Goal: Check status: Check status

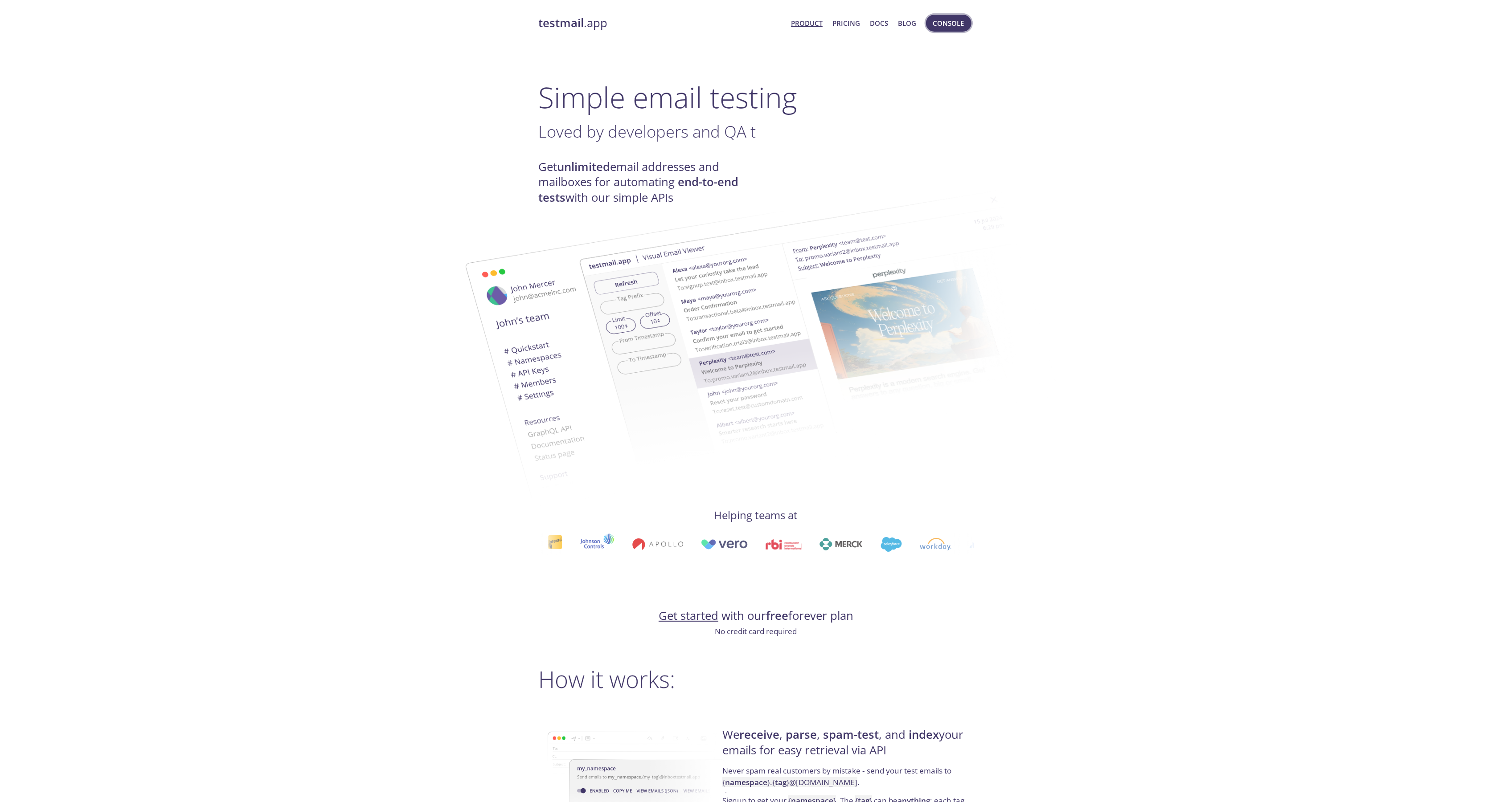
click at [945, 13] on span "Console" at bounding box center [949, 23] width 50 height 21
click at [947, 17] on span "Console" at bounding box center [948, 23] width 31 height 12
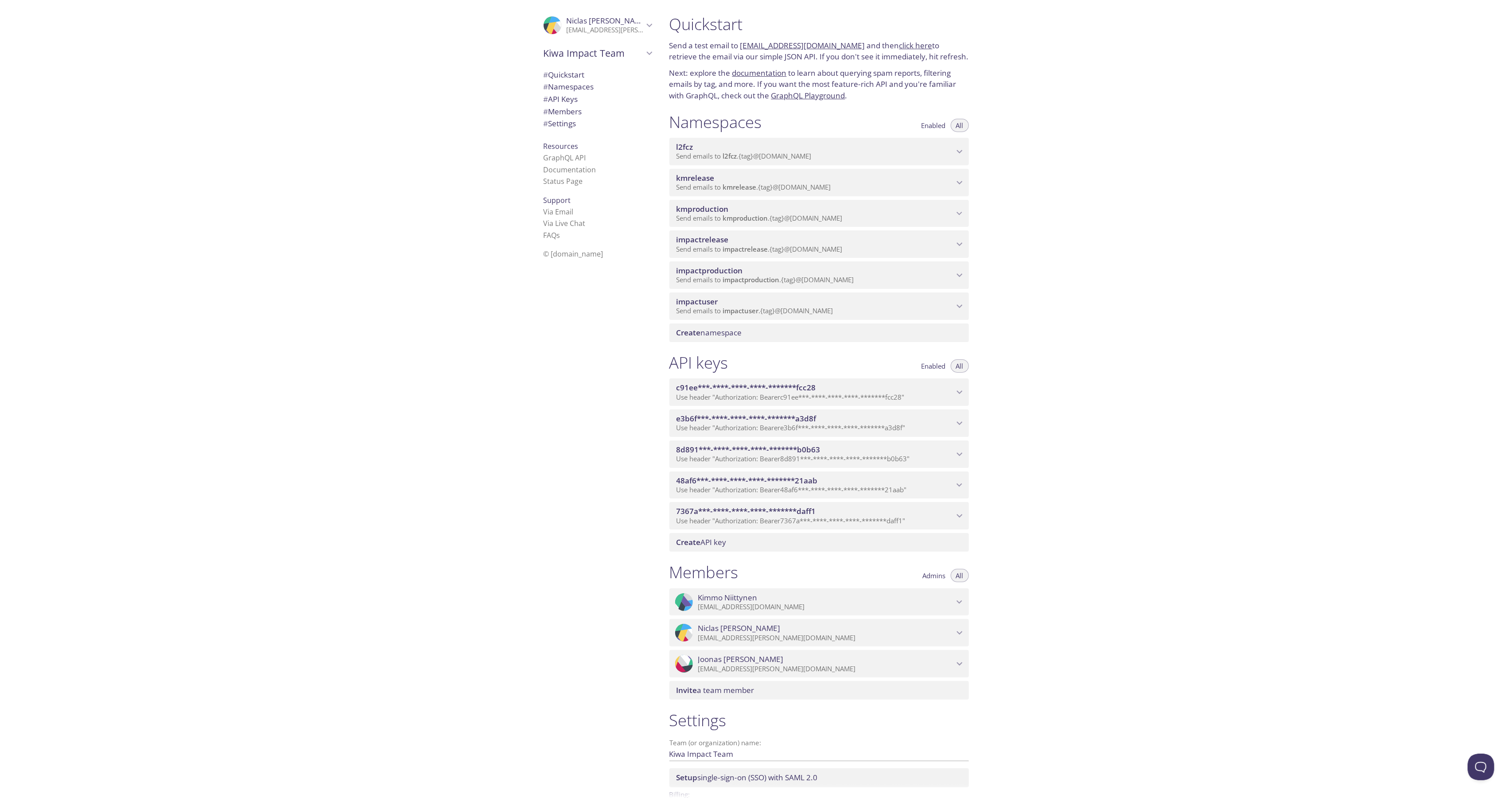
click at [785, 275] on span "Send emails to impactproduction . {tag} @inbox.testmail.app" at bounding box center [765, 280] width 178 height 9
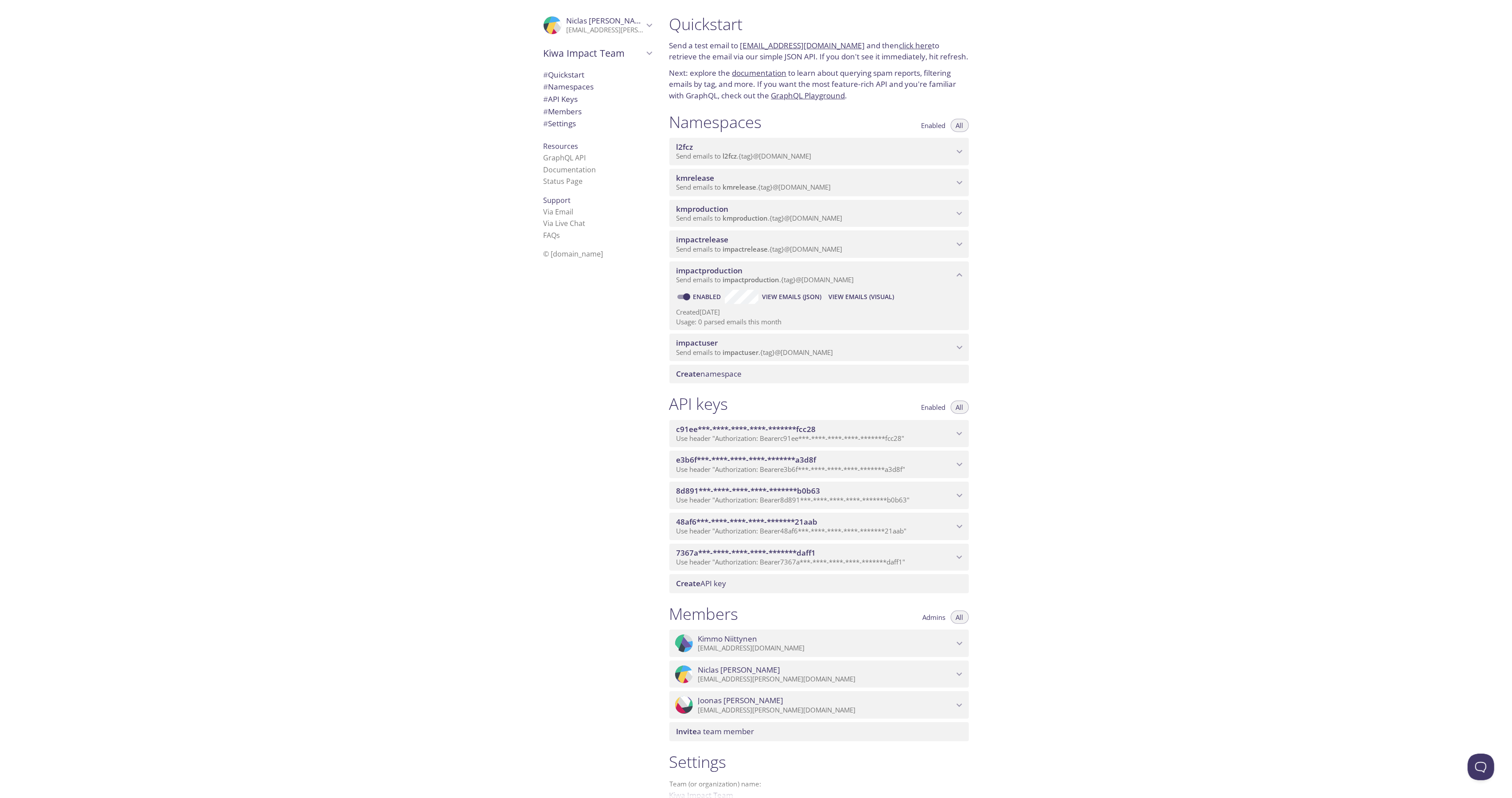
click at [850, 298] on span "View Emails (Visual)" at bounding box center [861, 297] width 66 height 11
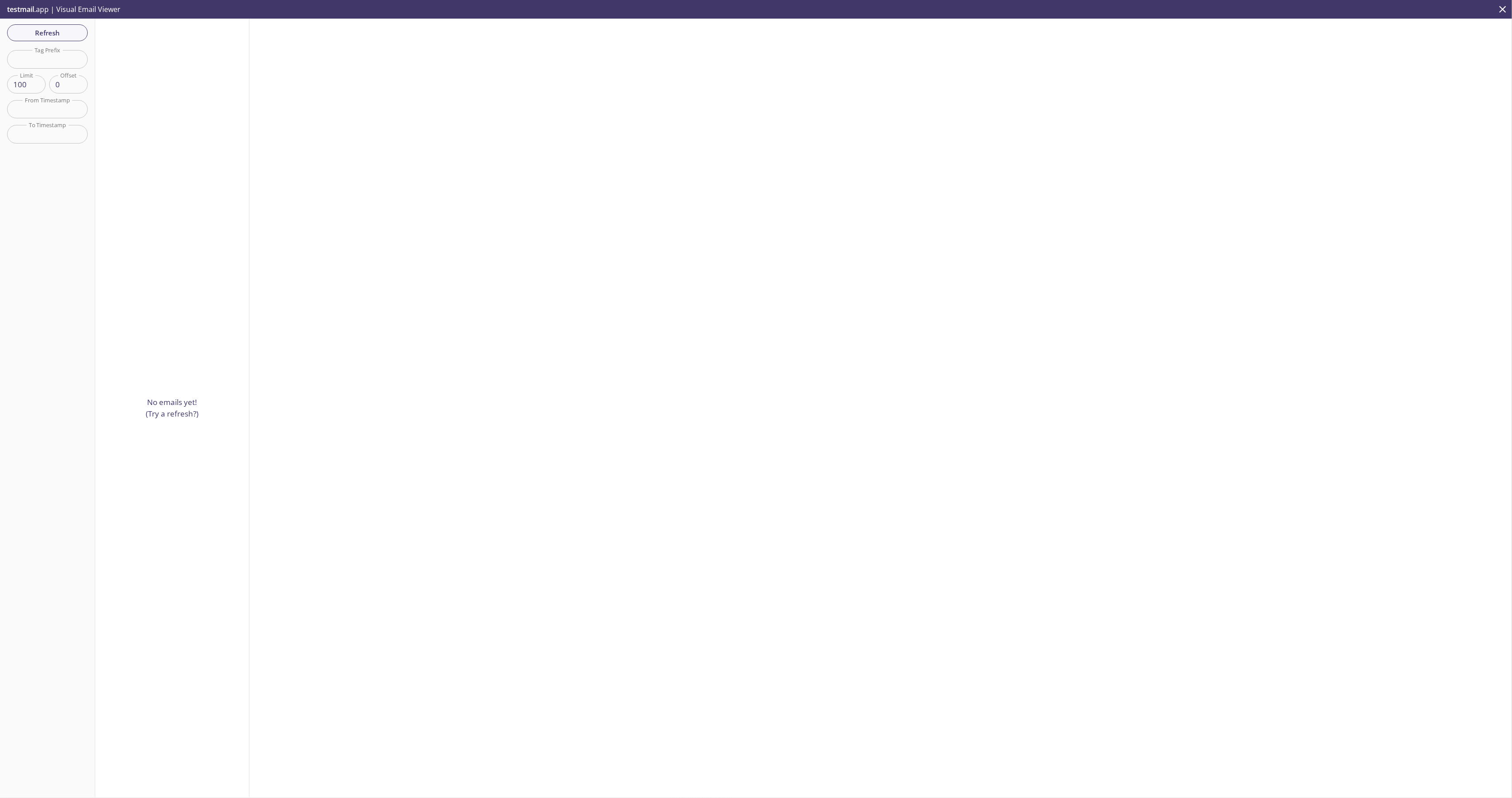
click at [745, 281] on div at bounding box center [880, 408] width 1263 height 779
click at [68, 35] on span "Refresh" at bounding box center [47, 33] width 66 height 12
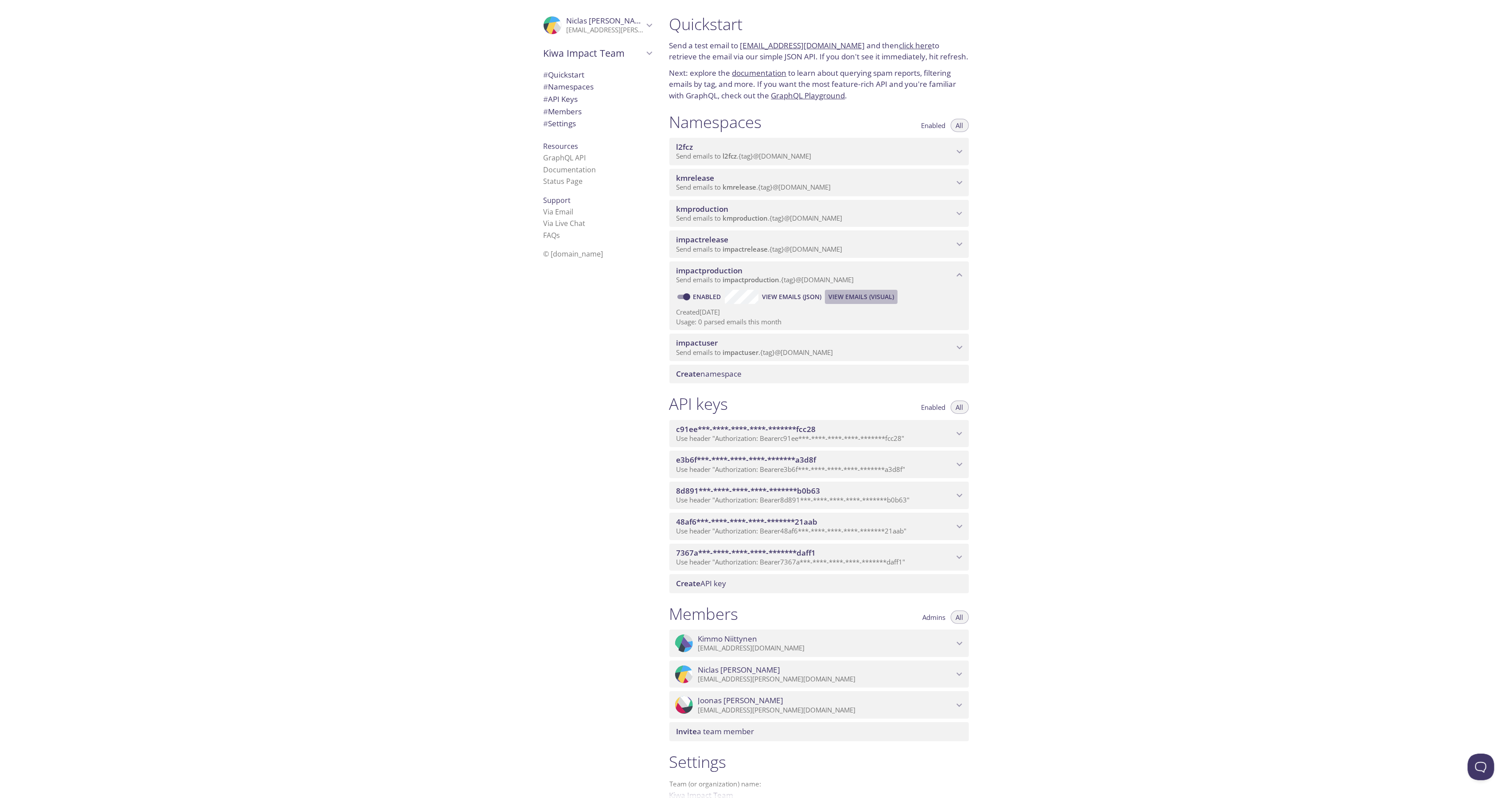
click at [854, 297] on span "View Emails (Visual)" at bounding box center [861, 297] width 66 height 11
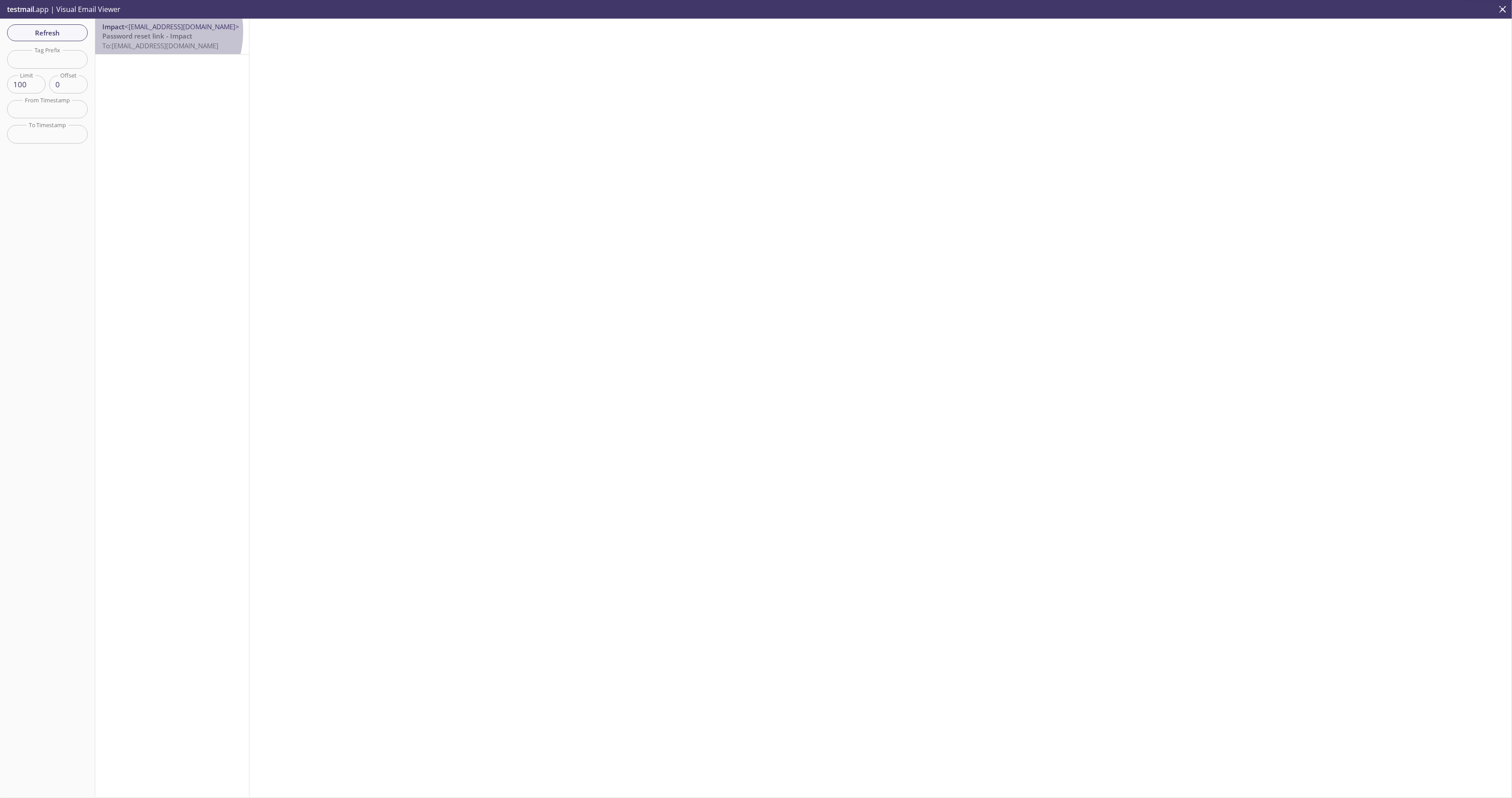
click at [143, 32] on span "Password reset link - Impact" at bounding box center [147, 36] width 90 height 9
click at [798, 72] on button "Device Preview" at bounding box center [814, 65] width 73 height 21
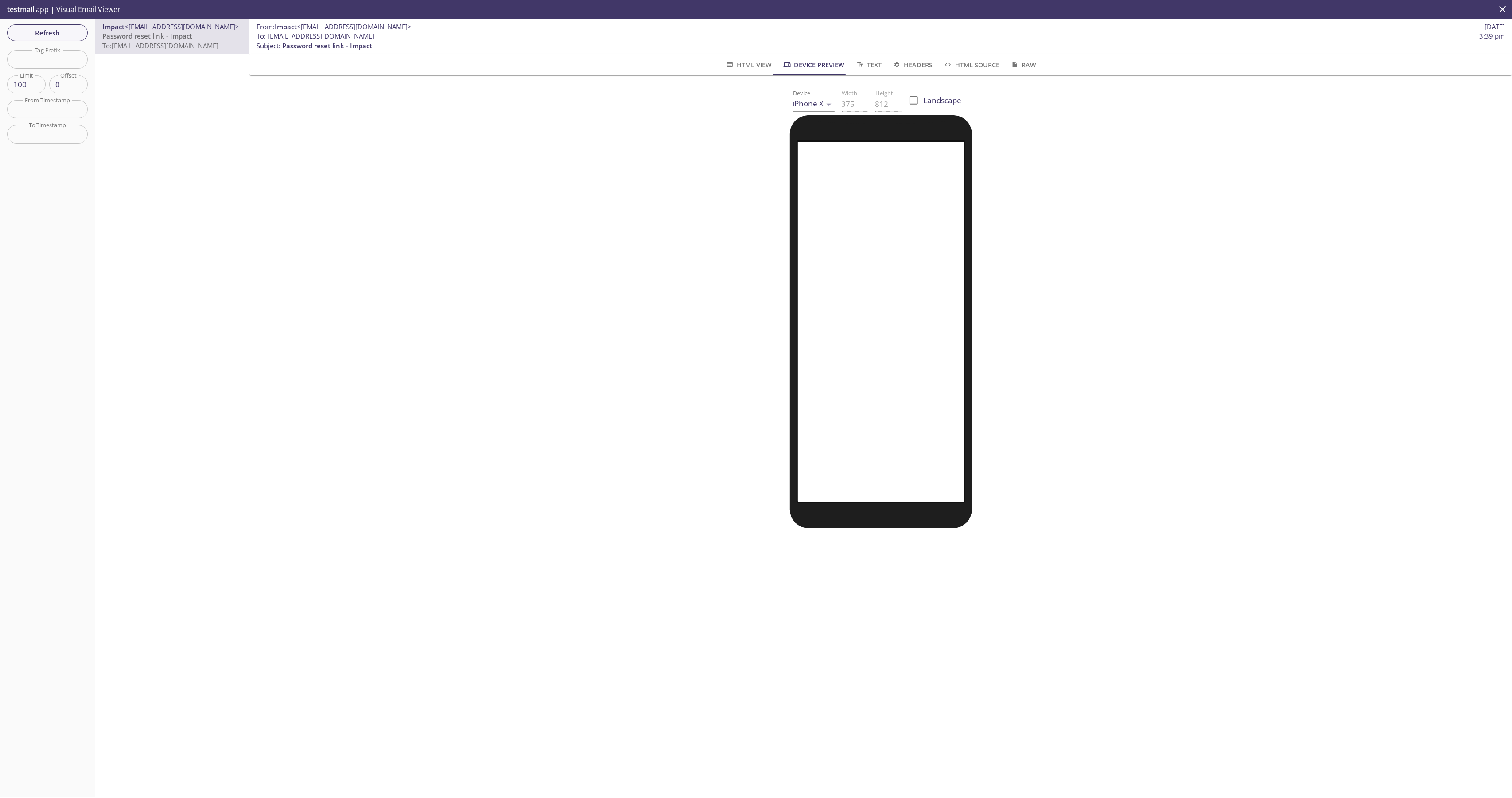
click at [875, 66] on span "Text" at bounding box center [868, 65] width 26 height 11
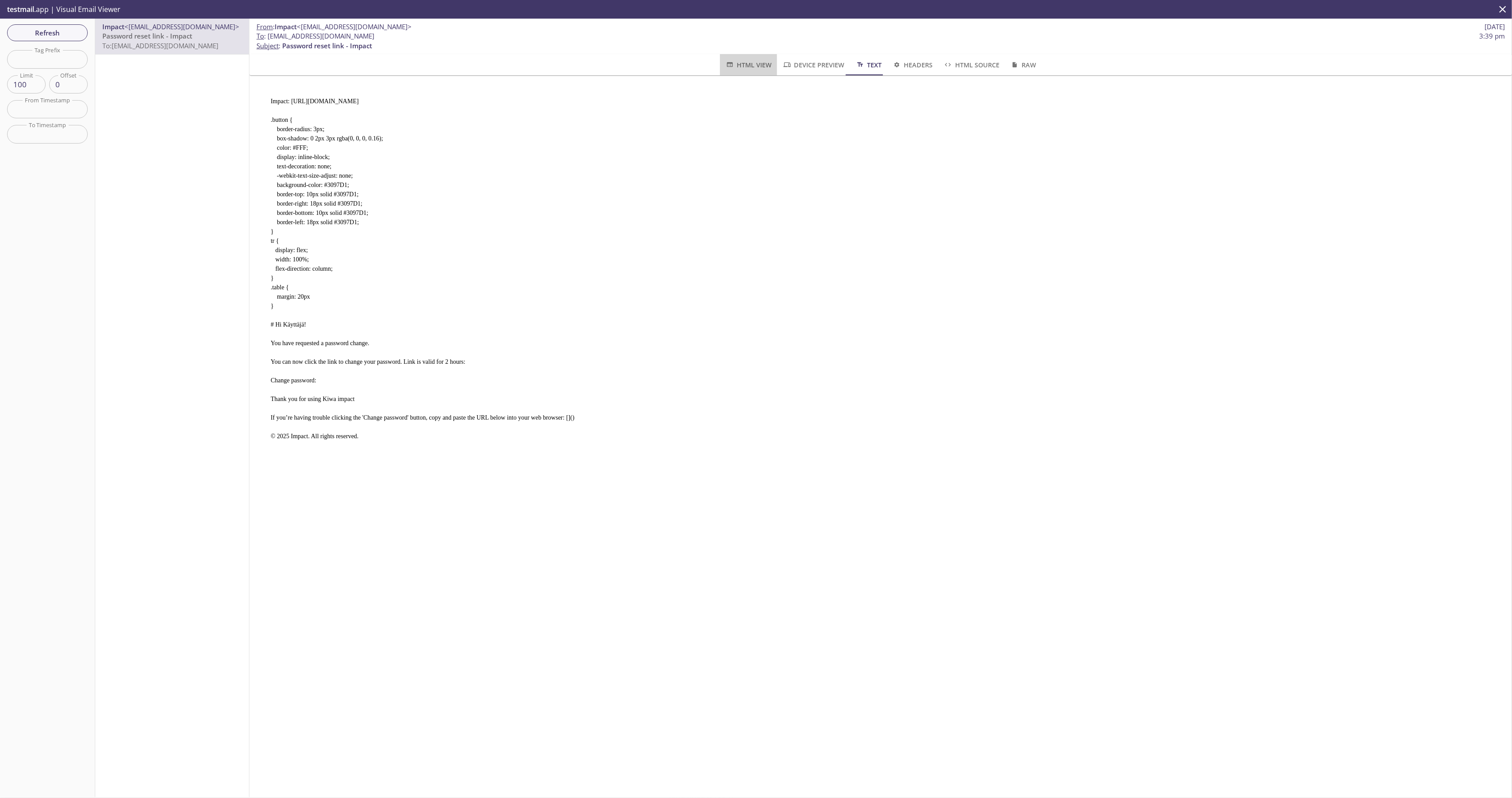
click at [755, 66] on span "HTML View" at bounding box center [748, 65] width 46 height 11
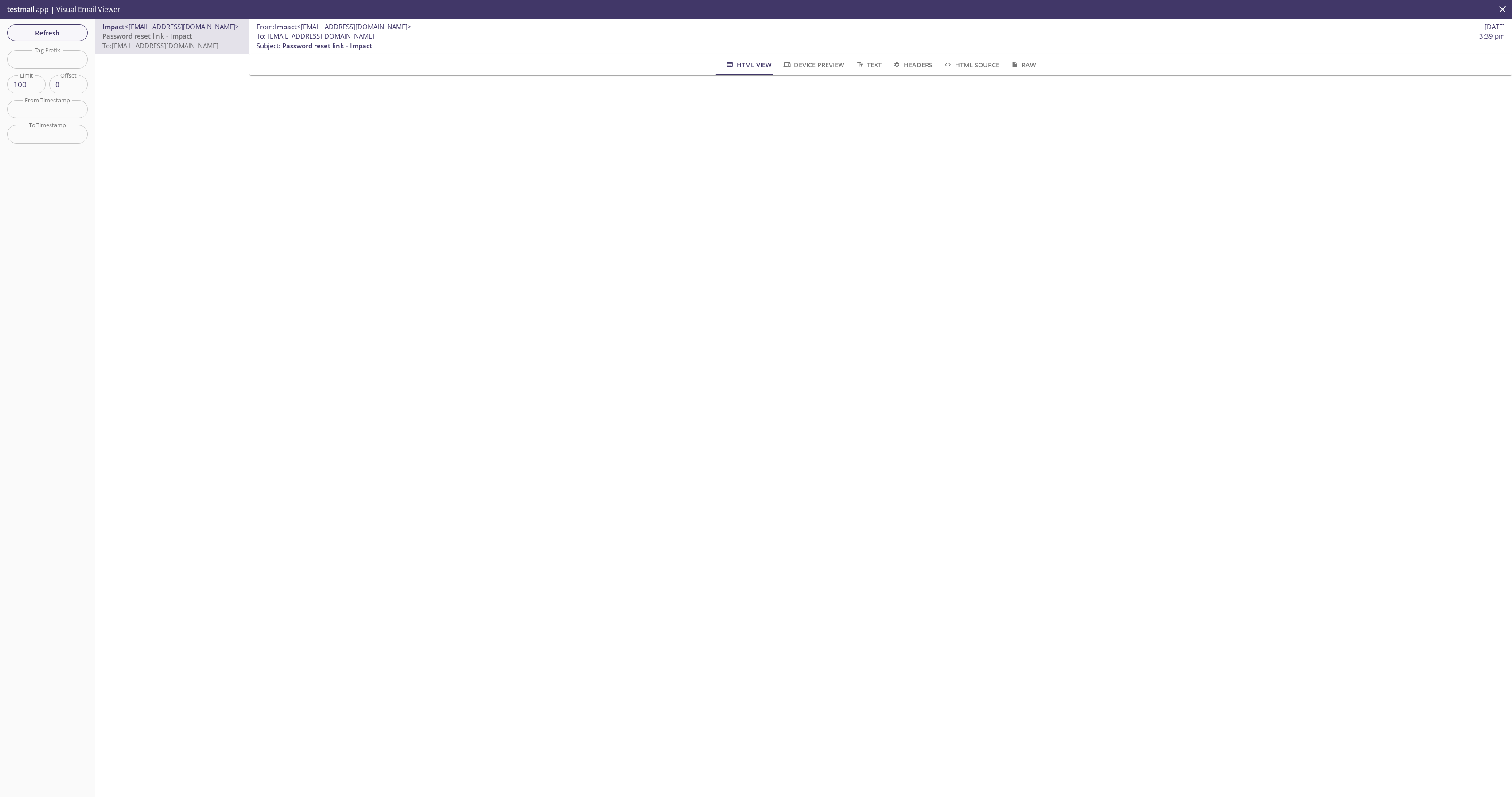
click at [819, 62] on span "Device Preview" at bounding box center [814, 65] width 62 height 11
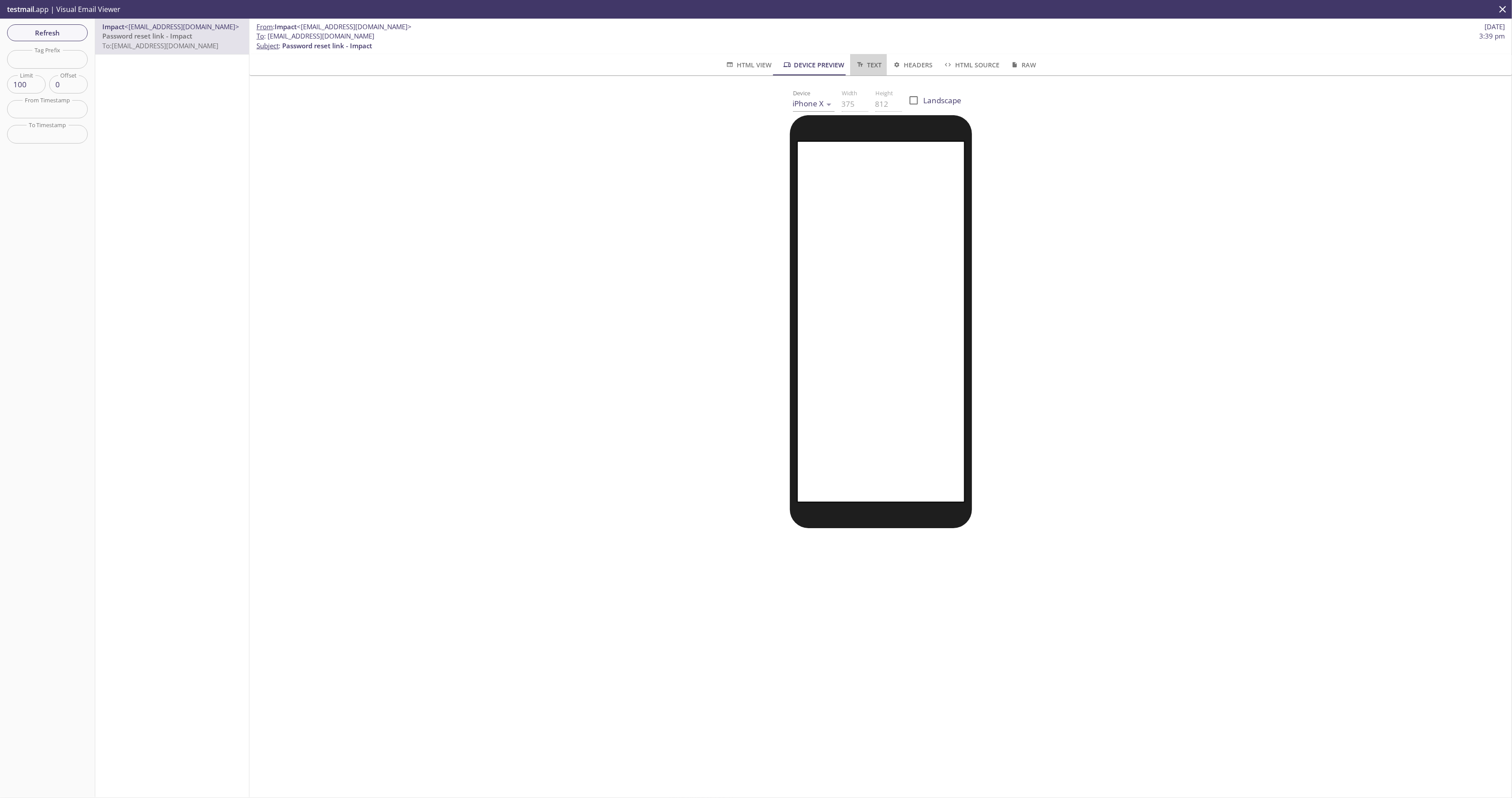
click at [863, 68] on span "Text" at bounding box center [868, 65] width 26 height 11
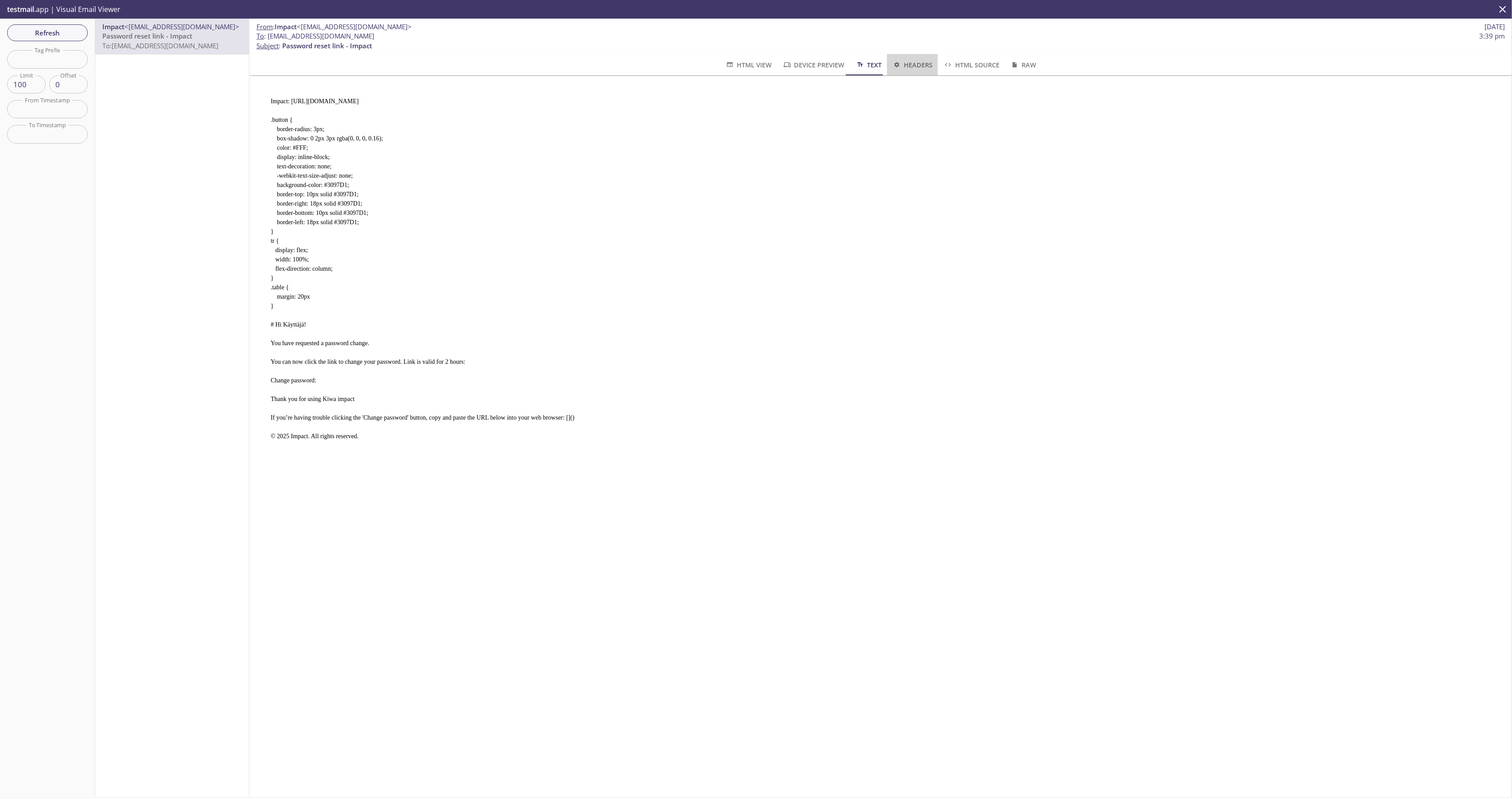
click at [910, 72] on button "Headers" at bounding box center [912, 65] width 51 height 21
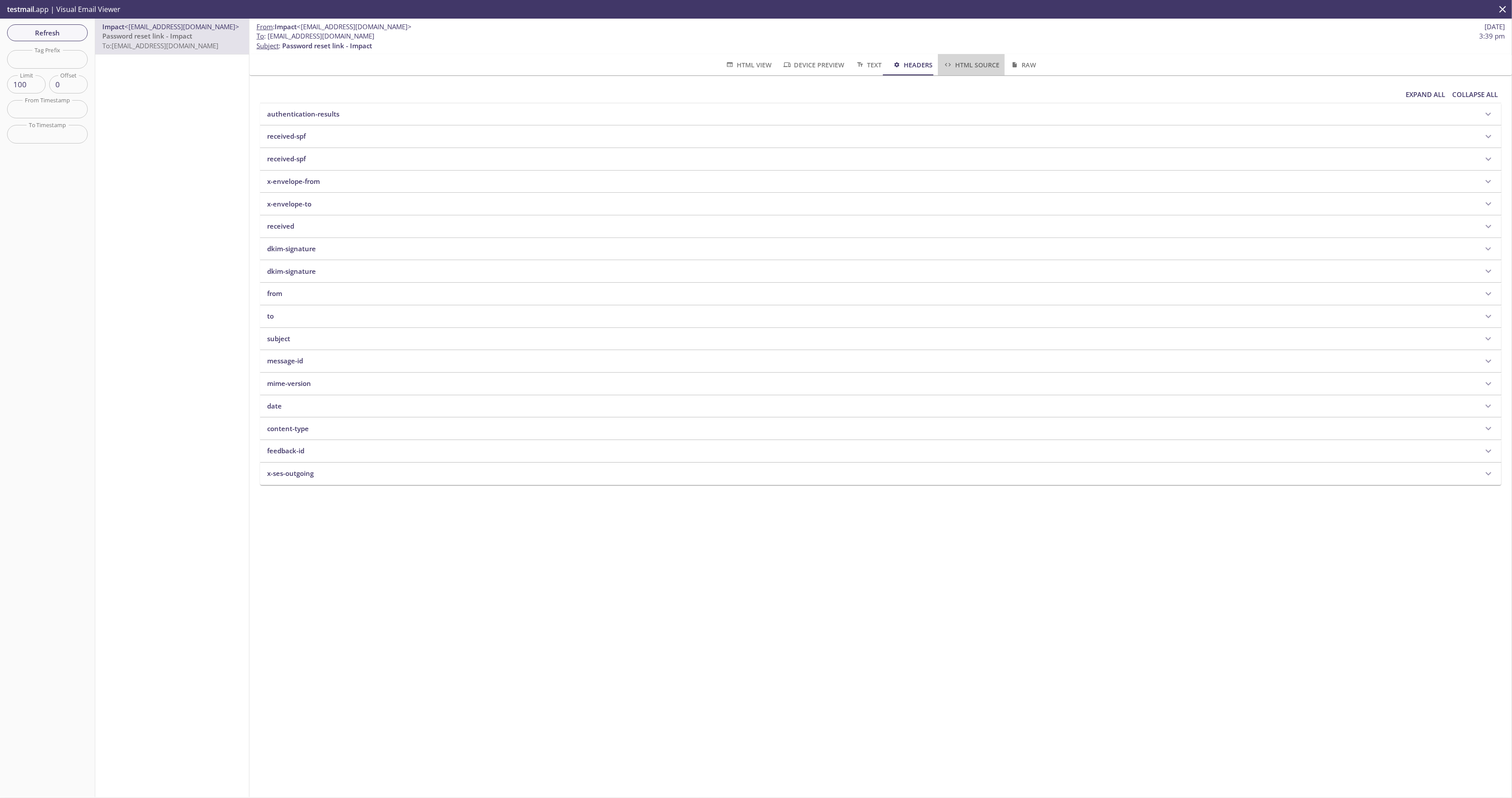
click at [954, 57] on button "HTML Source" at bounding box center [971, 65] width 66 height 21
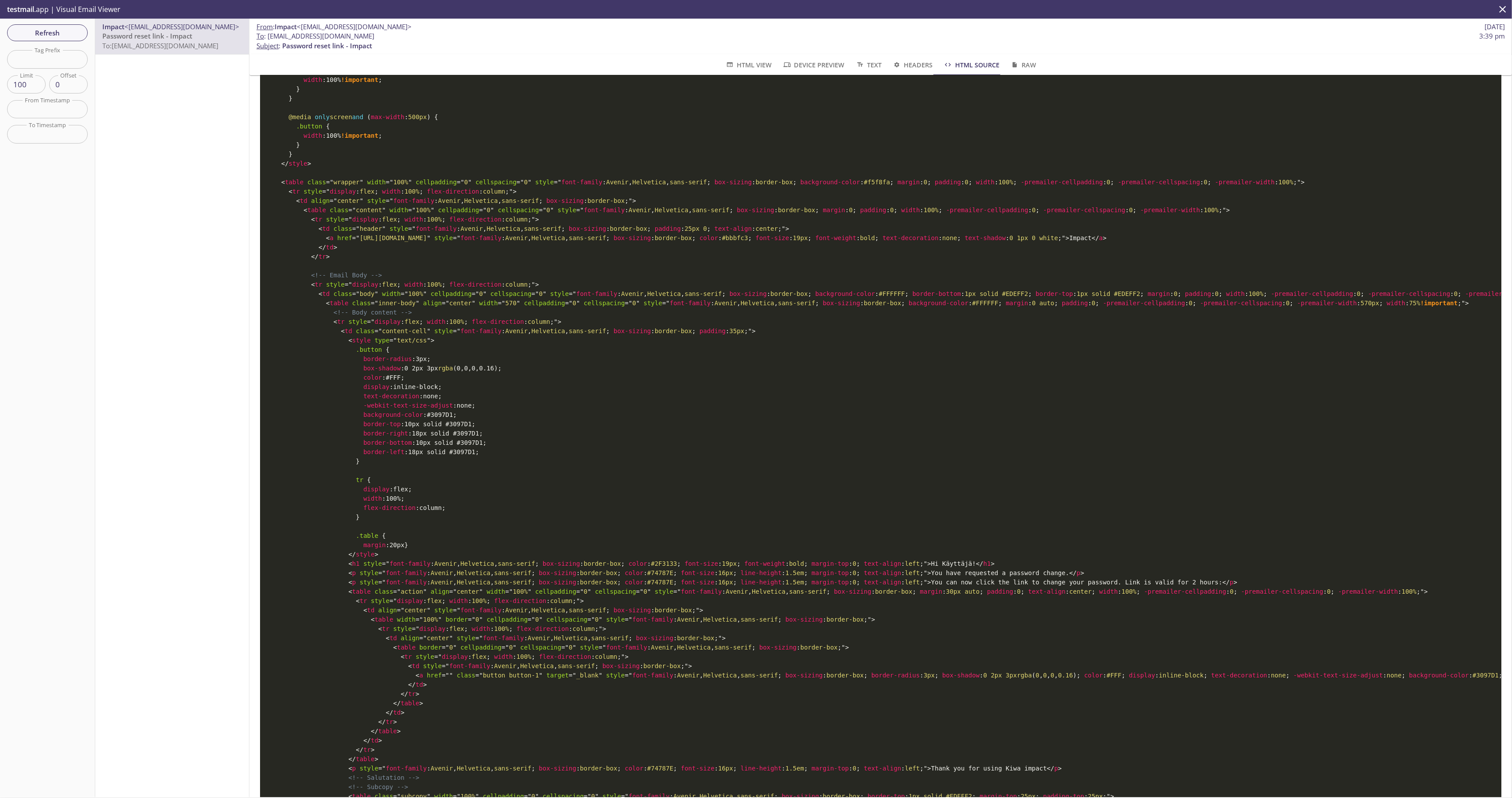
scroll to position [140, 0]
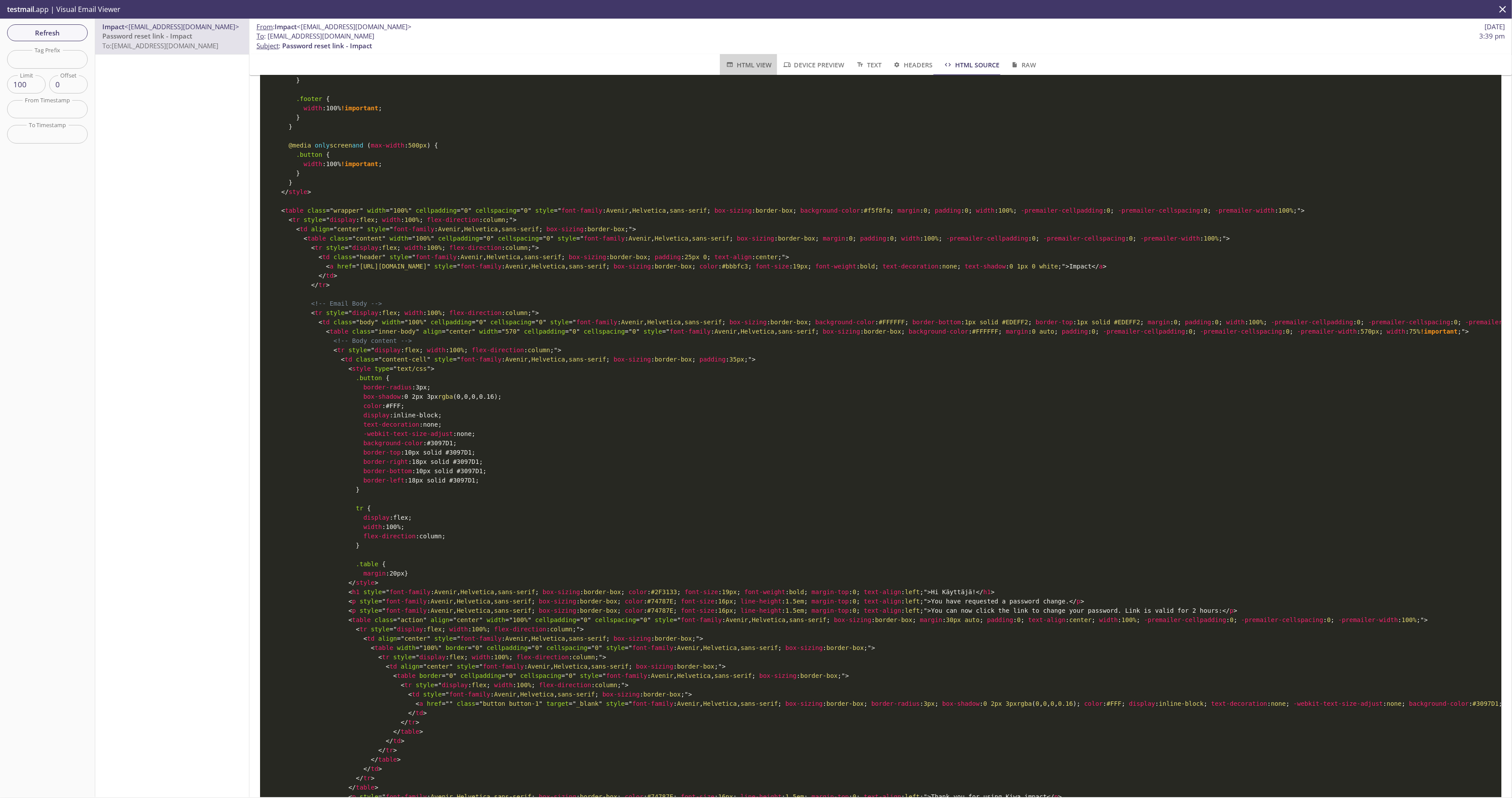
click at [738, 59] on span "HTML View" at bounding box center [748, 65] width 46 height 11
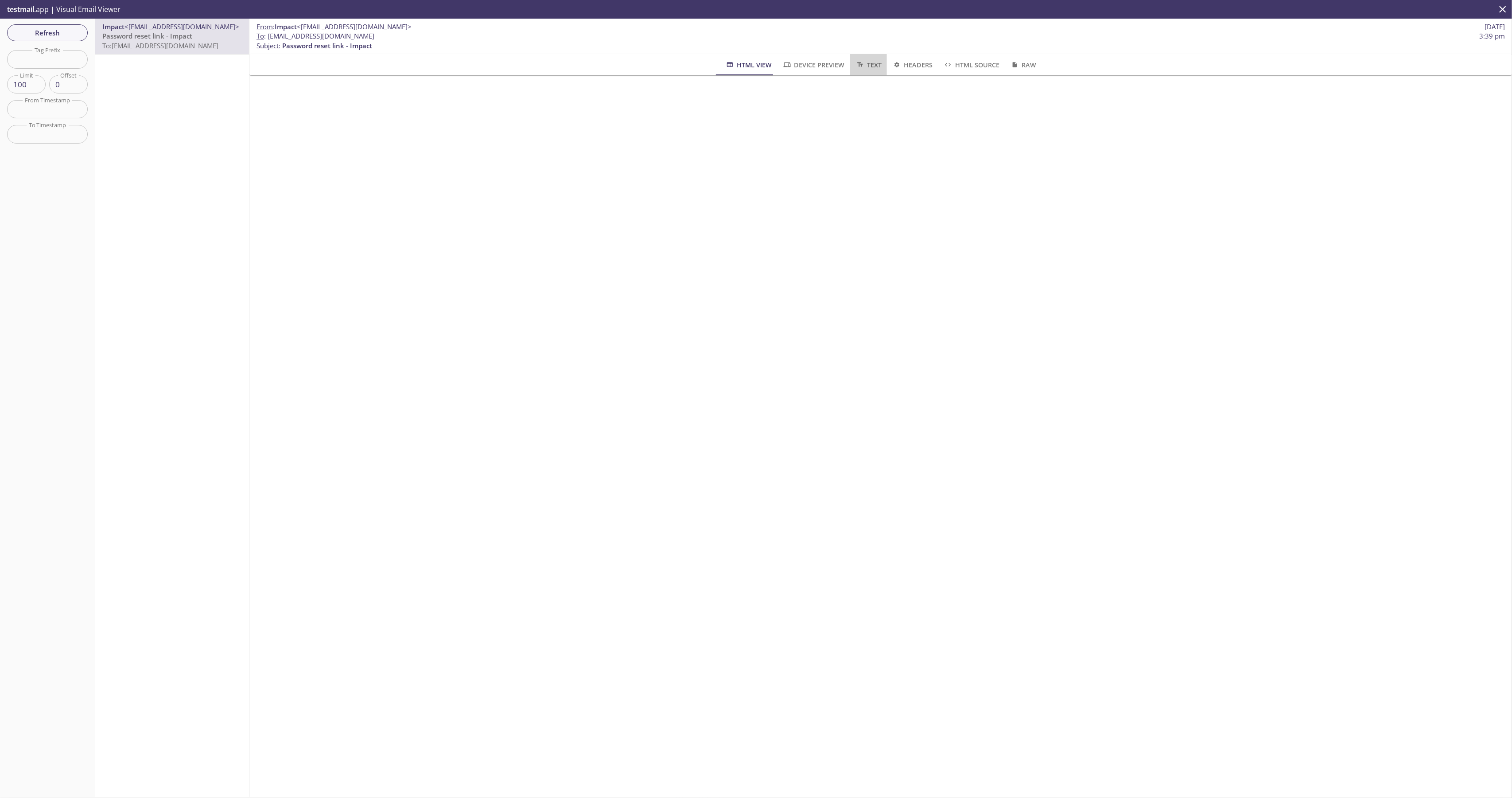
click at [876, 57] on button "Text" at bounding box center [868, 65] width 37 height 21
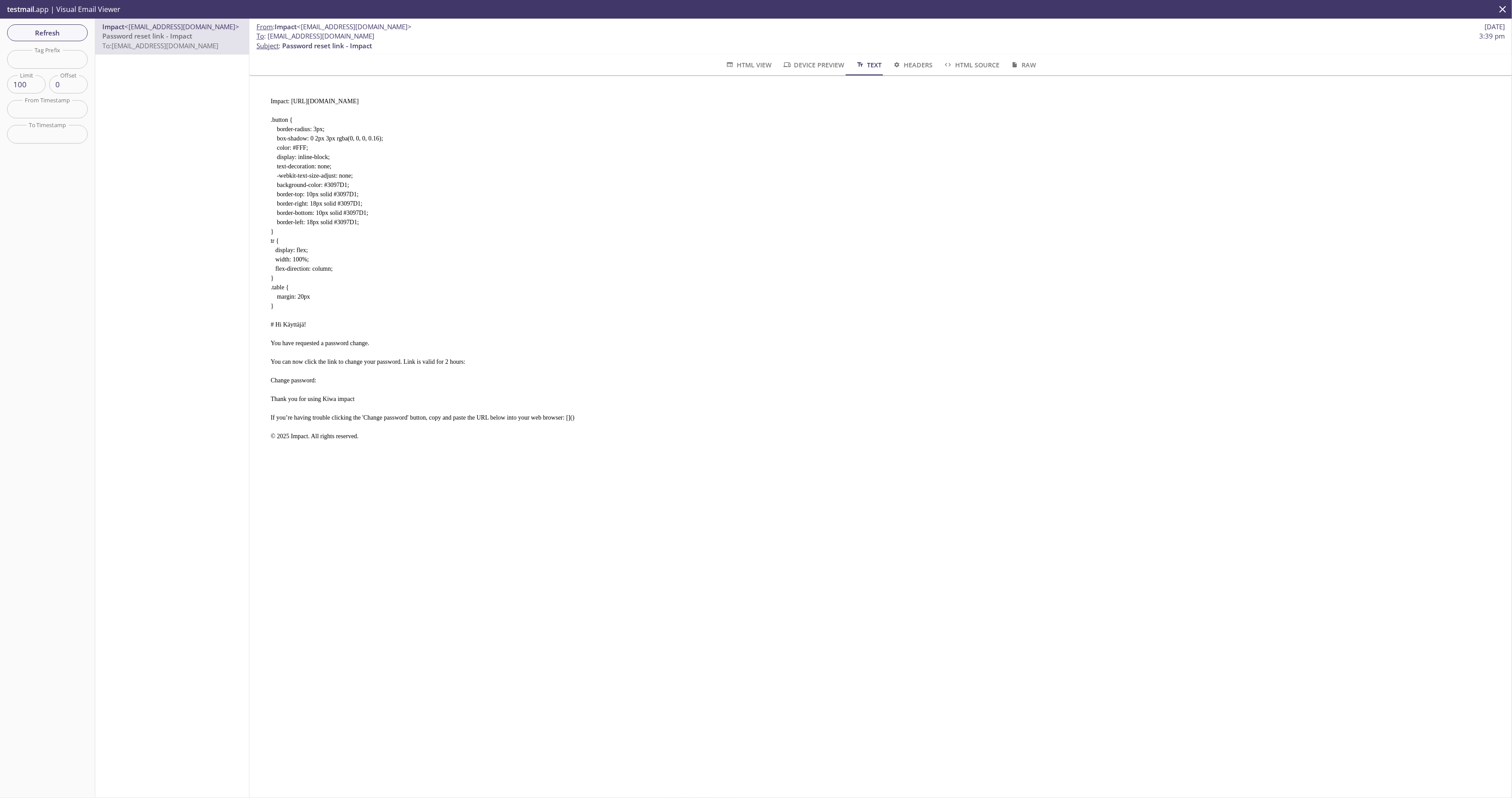
scroll to position [0, 0]
click at [447, 410] on pre "Impact: https://app.kiwaimpact.com .button { border-radius: 3px; box-shadow: 0 …" at bounding box center [876, 265] width 1234 height 359
click at [637, 439] on pre "Impact: https://app.kiwaimpact.com .button { border-radius: 3px; box-shadow: 0 …" at bounding box center [876, 265] width 1234 height 359
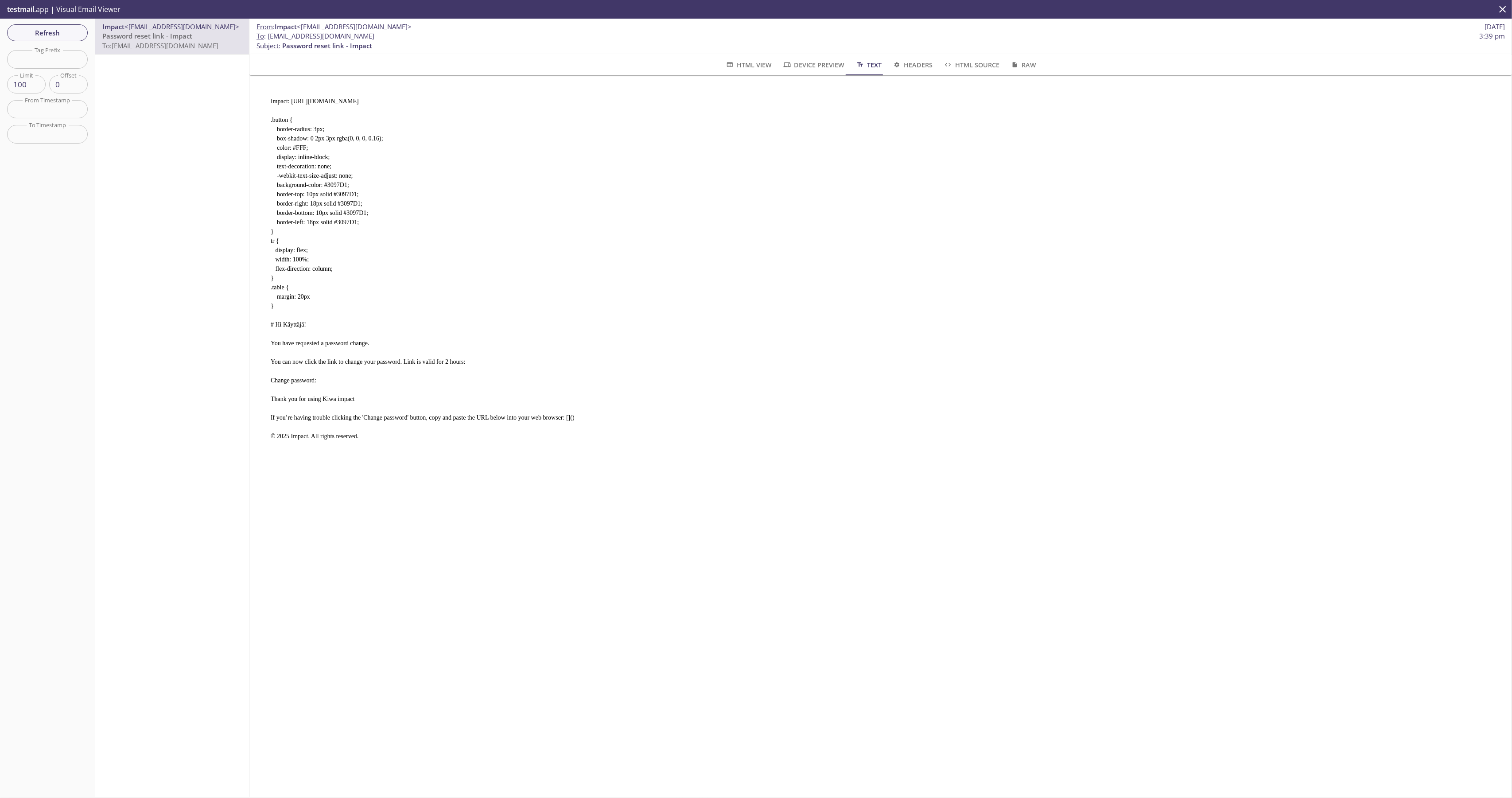
drag, startPoint x: 518, startPoint y: 429, endPoint x: 453, endPoint y: 430, distance: 65.0
click at [453, 430] on pre "Impact: https://app.kiwaimpact.com .button { border-radius: 3px; box-shadow: 0 …" at bounding box center [876, 265] width 1234 height 359
click at [453, 430] on pre "Impact: https://app.kiwaimpact.com .button { border-radius: 3px; box-shadow: 0 …" at bounding box center [876, 265] width 1234 height 359
click at [814, 64] on span "Device Preview" at bounding box center [814, 65] width 62 height 11
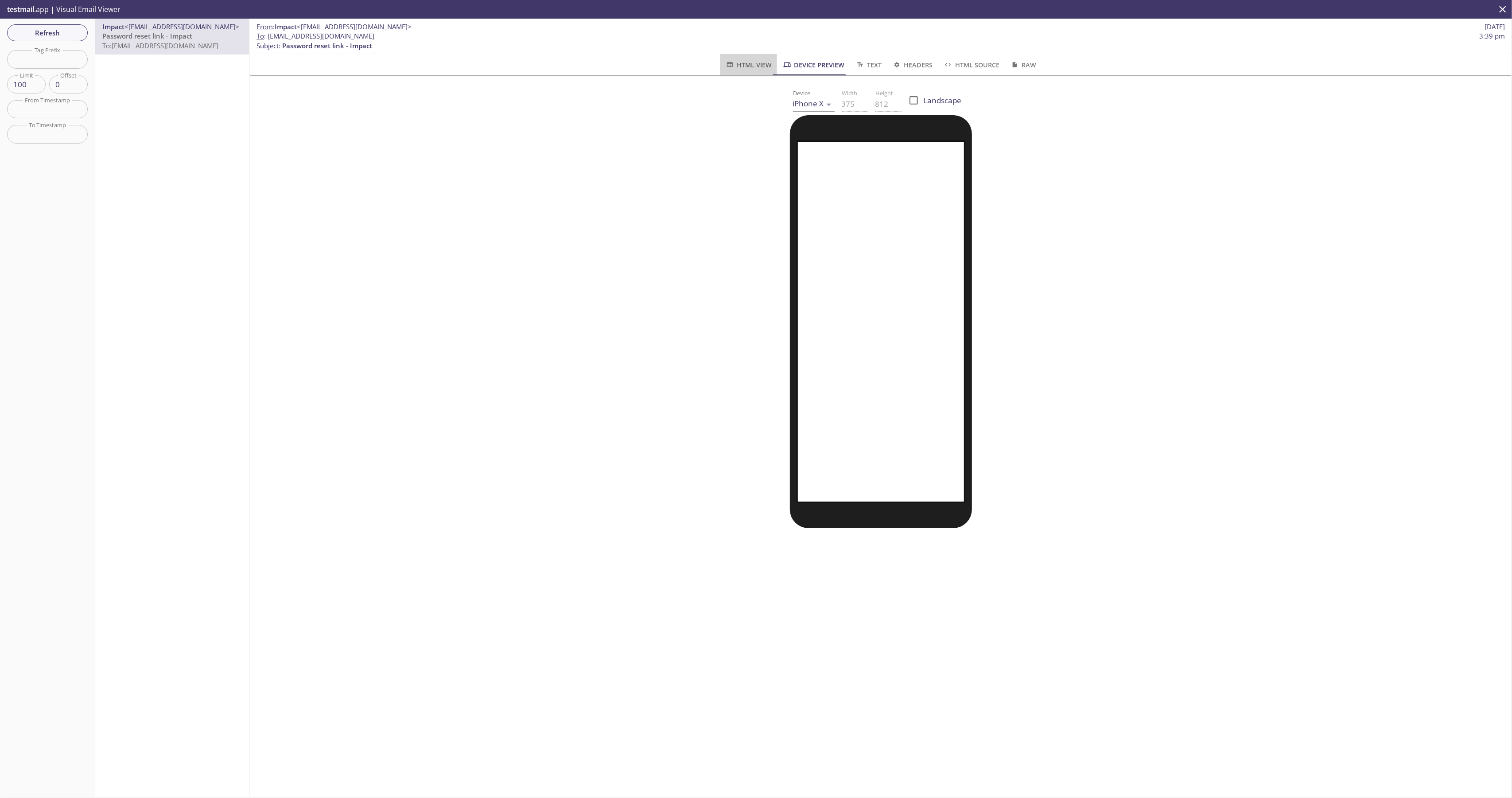
click at [741, 54] on button "HTML View" at bounding box center [748, 65] width 57 height 21
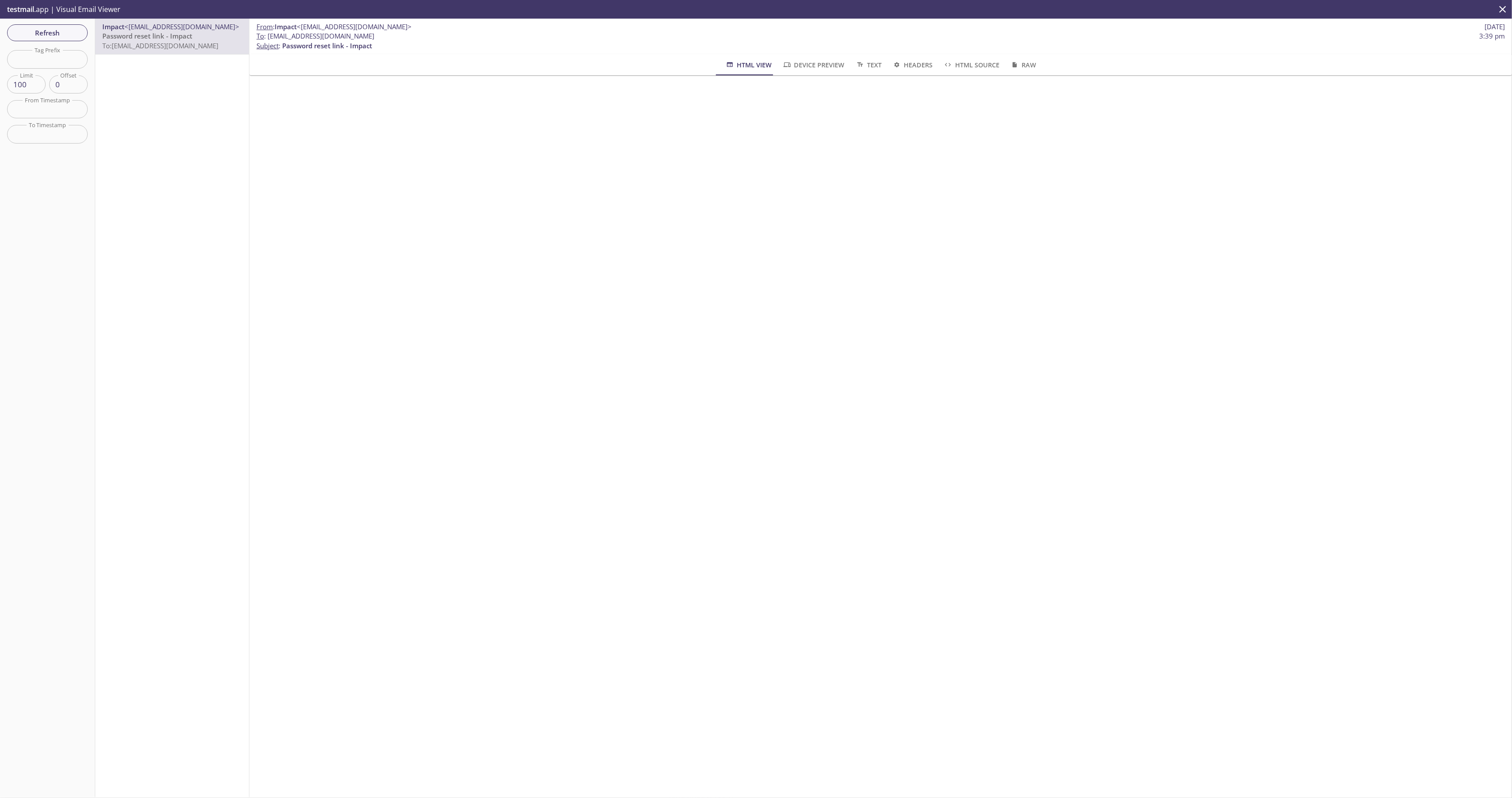
click at [954, 73] on button "HTML Source" at bounding box center [971, 65] width 66 height 21
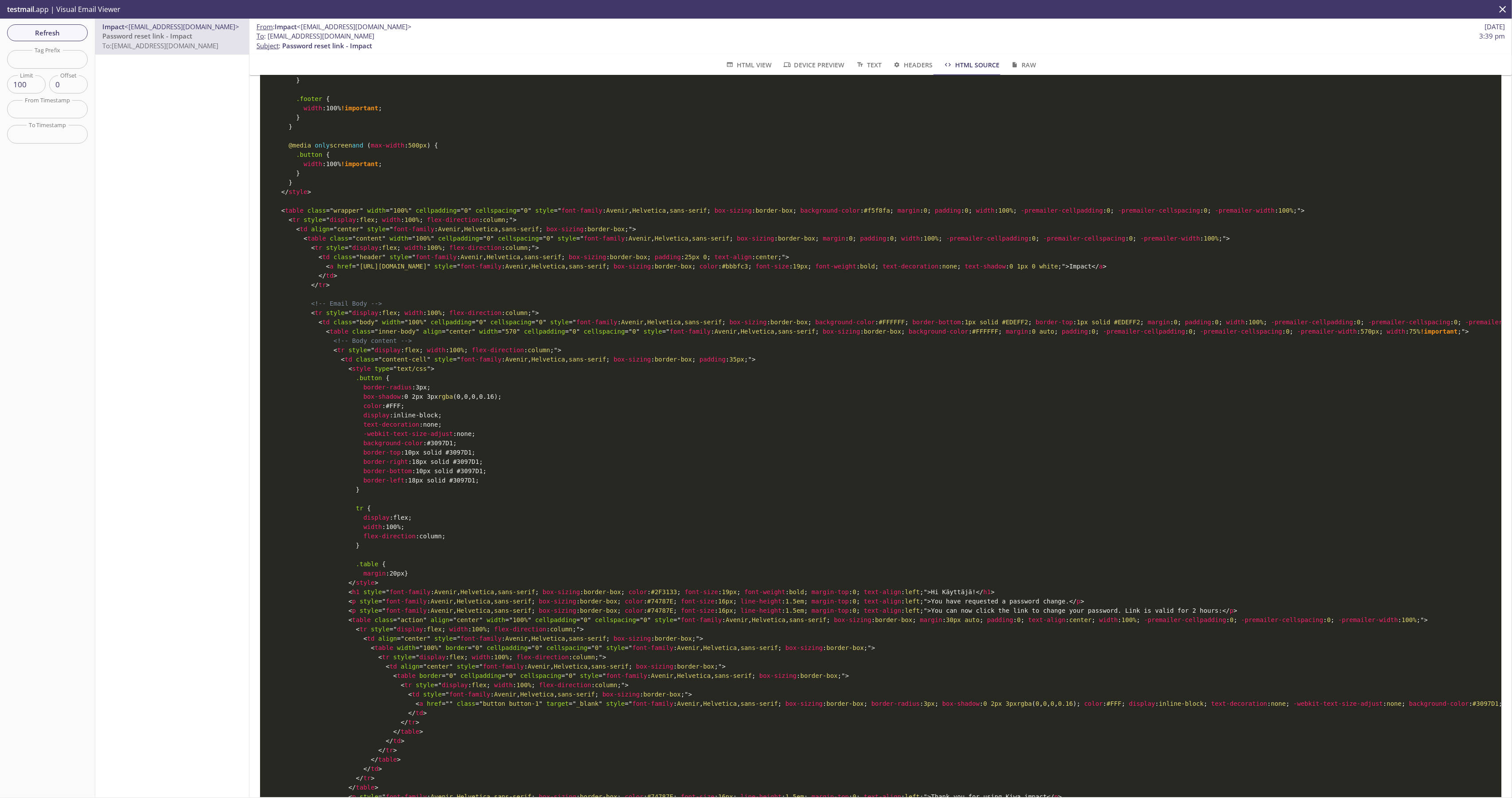
click at [958, 69] on span "HTML Source" at bounding box center [971, 65] width 56 height 11
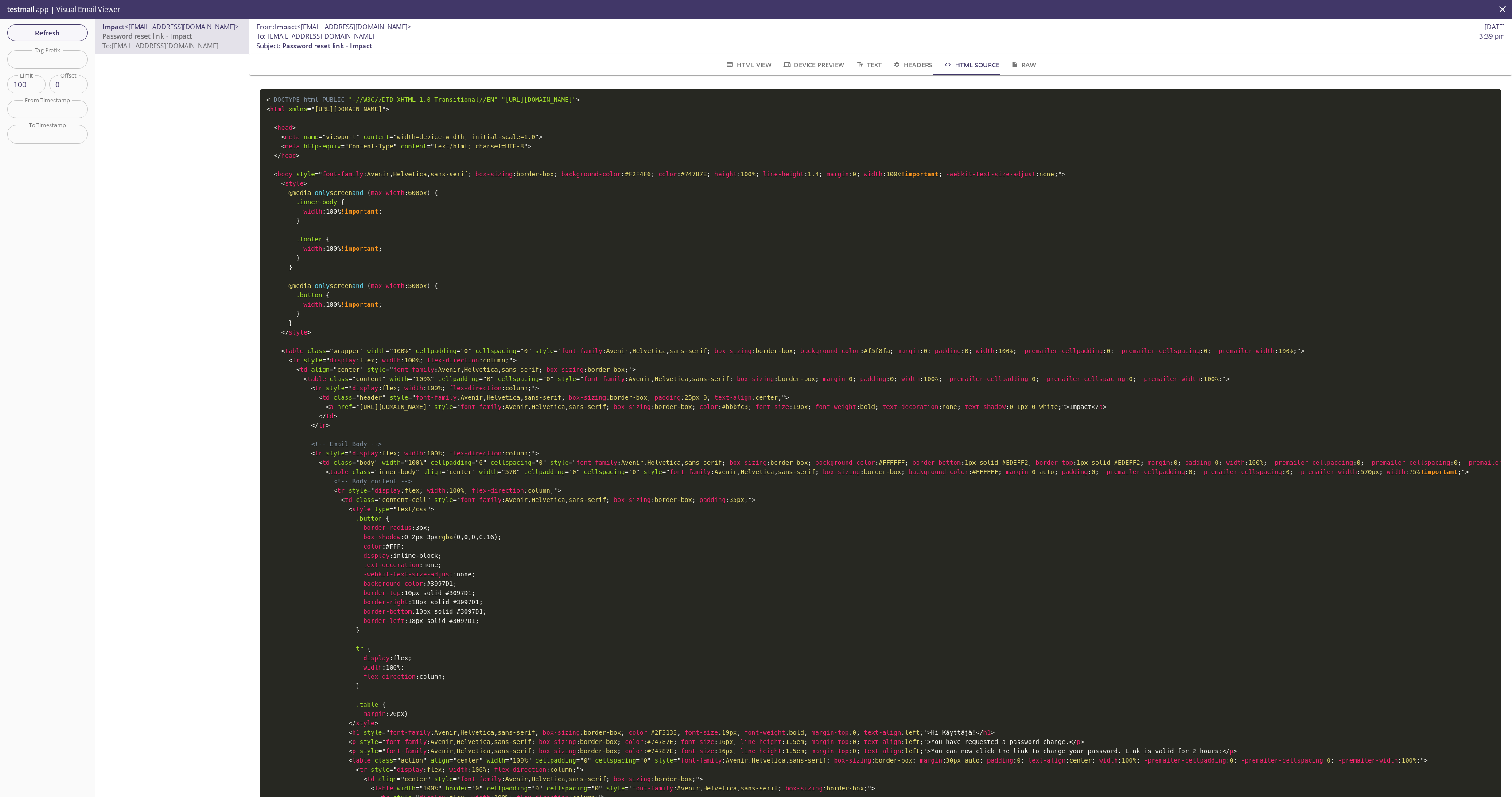
click at [527, 342] on pre "<! DOCTYPE html PUBLIC "-//W3C//DTD XHTML 1.0 Transitional//EN" "http://www.w3.…" at bounding box center [880, 691] width 1241 height 1204
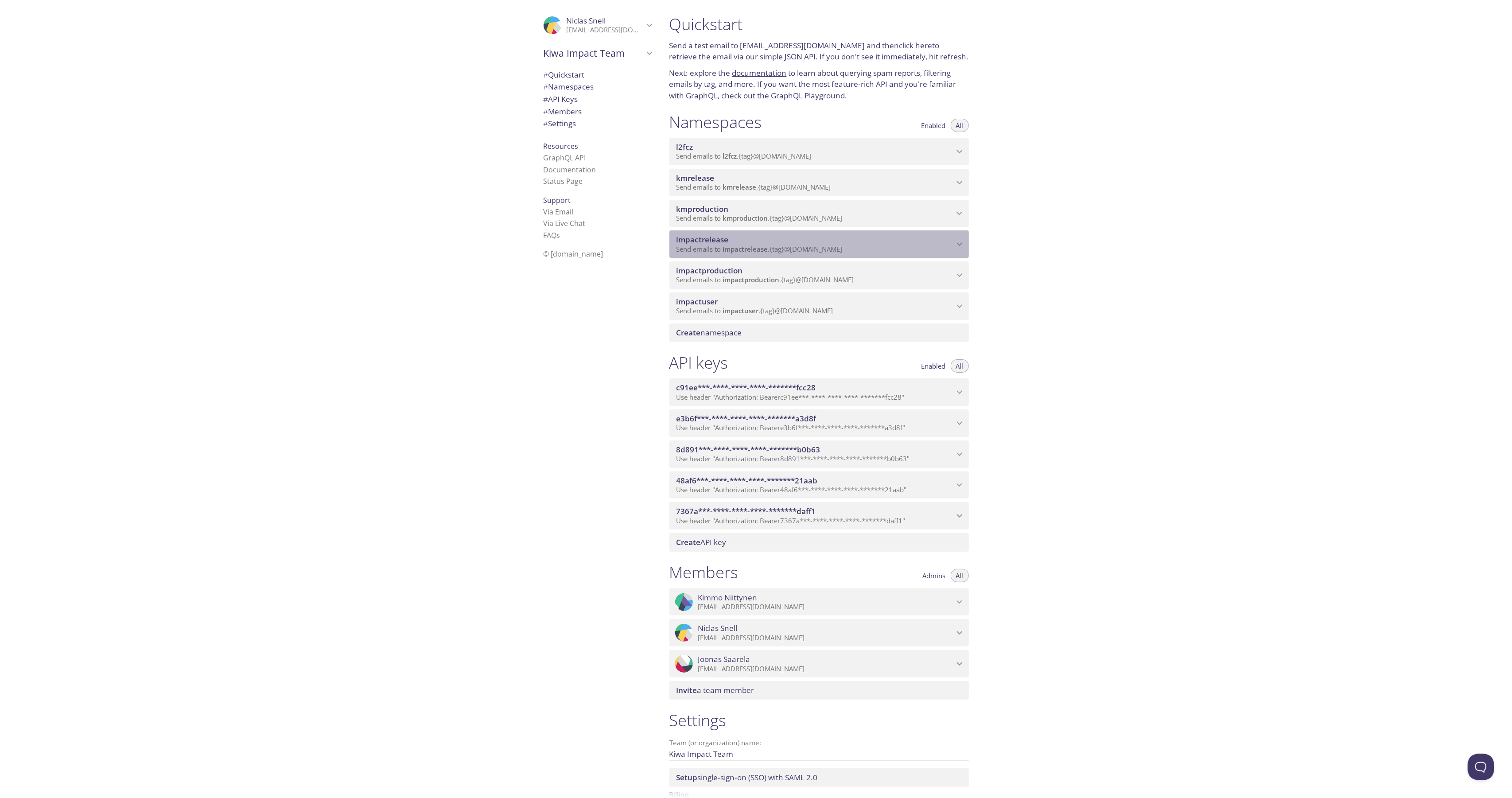
click at [741, 236] on span "impactrelease" at bounding box center [815, 240] width 277 height 10
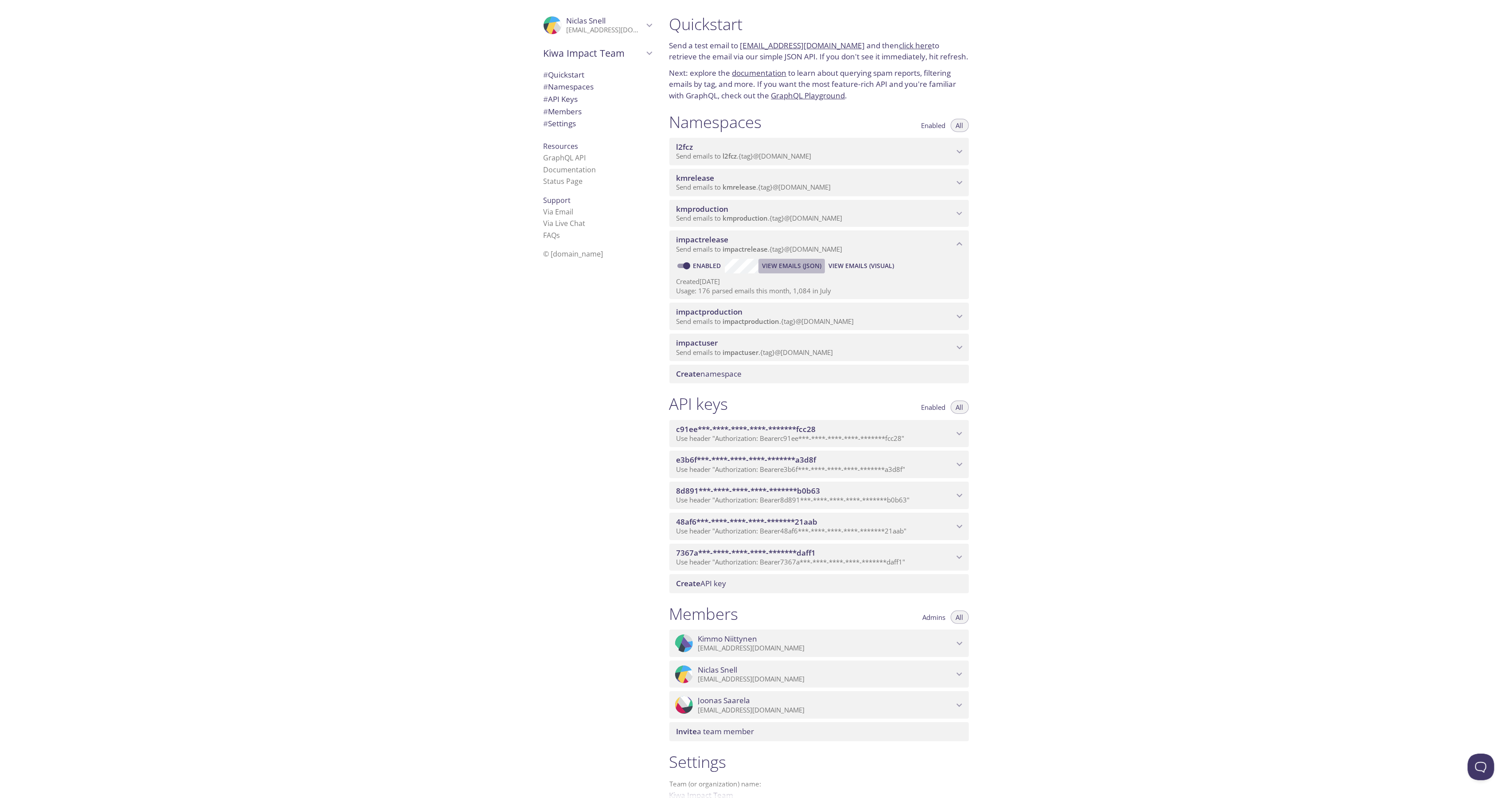
click at [788, 261] on span "View Emails (JSON)" at bounding box center [791, 266] width 59 height 11
click at [847, 264] on span "View Emails (Visual)" at bounding box center [861, 266] width 66 height 11
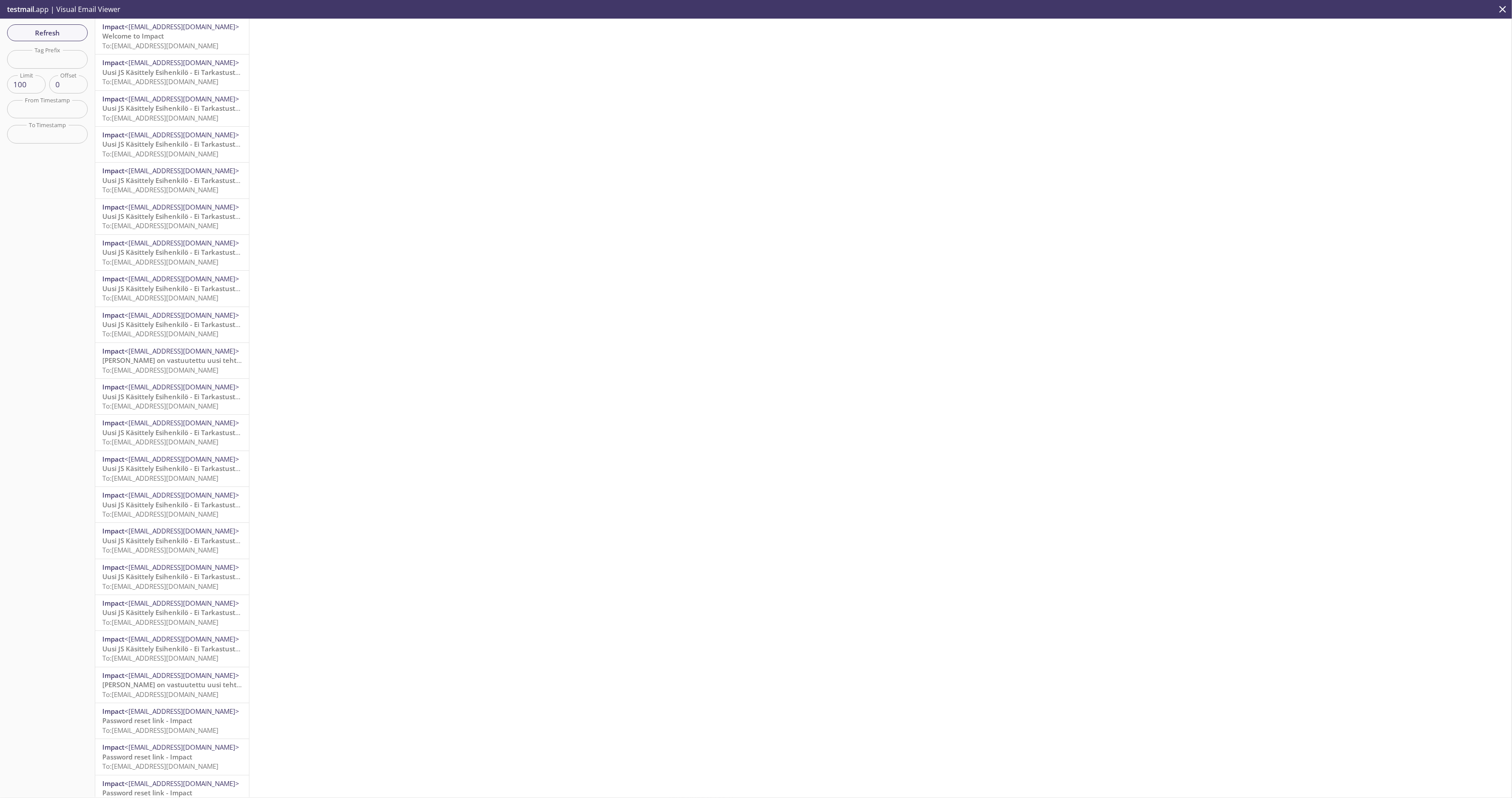
click at [135, 36] on span "Welcome to Impact" at bounding box center [133, 36] width 62 height 9
click at [168, 79] on span "To: impactrelease.usertodouser@inbox.testmail.app" at bounding box center [160, 81] width 116 height 9
